Goal: Task Accomplishment & Management: Manage account settings

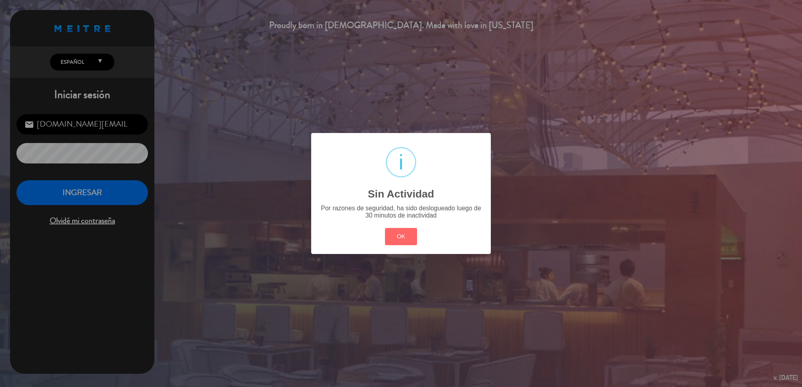
click at [403, 234] on button "OK" at bounding box center [401, 236] width 32 height 17
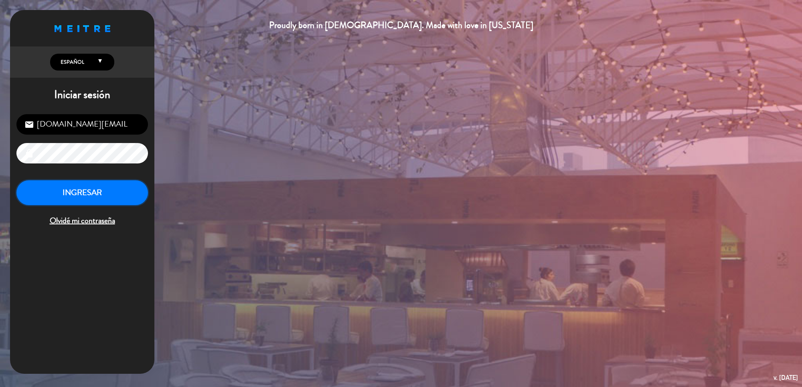
click at [105, 196] on button "INGRESAR" at bounding box center [81, 192] width 131 height 25
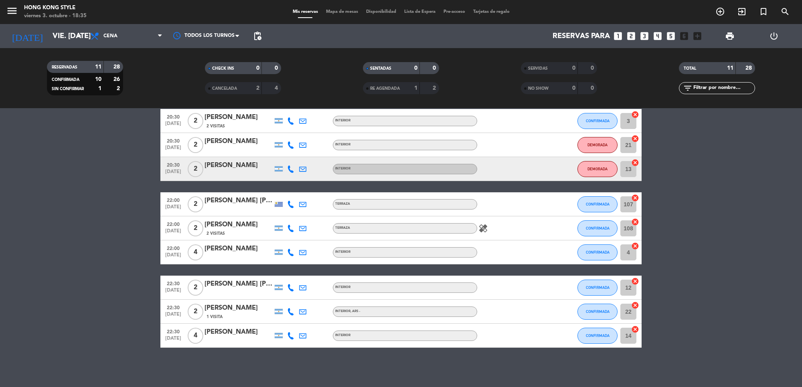
scroll to position [96, 0]
